Goal: Task Accomplishment & Management: Manage account settings

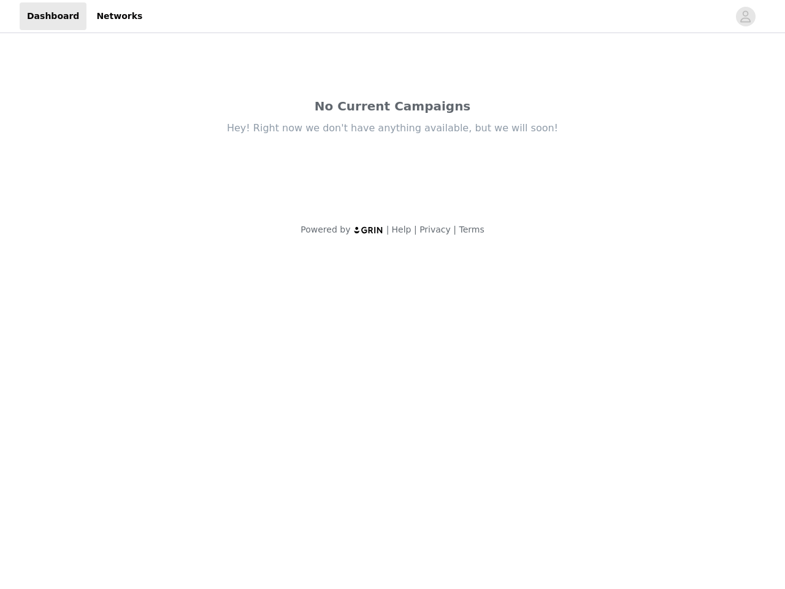
click at [393, 295] on body "Dashboard Networks No Current Campaigns Hey! Right now we don't have anything a…" at bounding box center [392, 294] width 785 height 589
click at [393, 125] on div "Hey! Right now we don't have anything available, but we will soon!" at bounding box center [392, 127] width 515 height 13
click at [393, 17] on div at bounding box center [439, 16] width 579 height 28
click at [746, 17] on icon "avatar" at bounding box center [746, 17] width 12 height 20
